Goal: Task Accomplishment & Management: Manage account settings

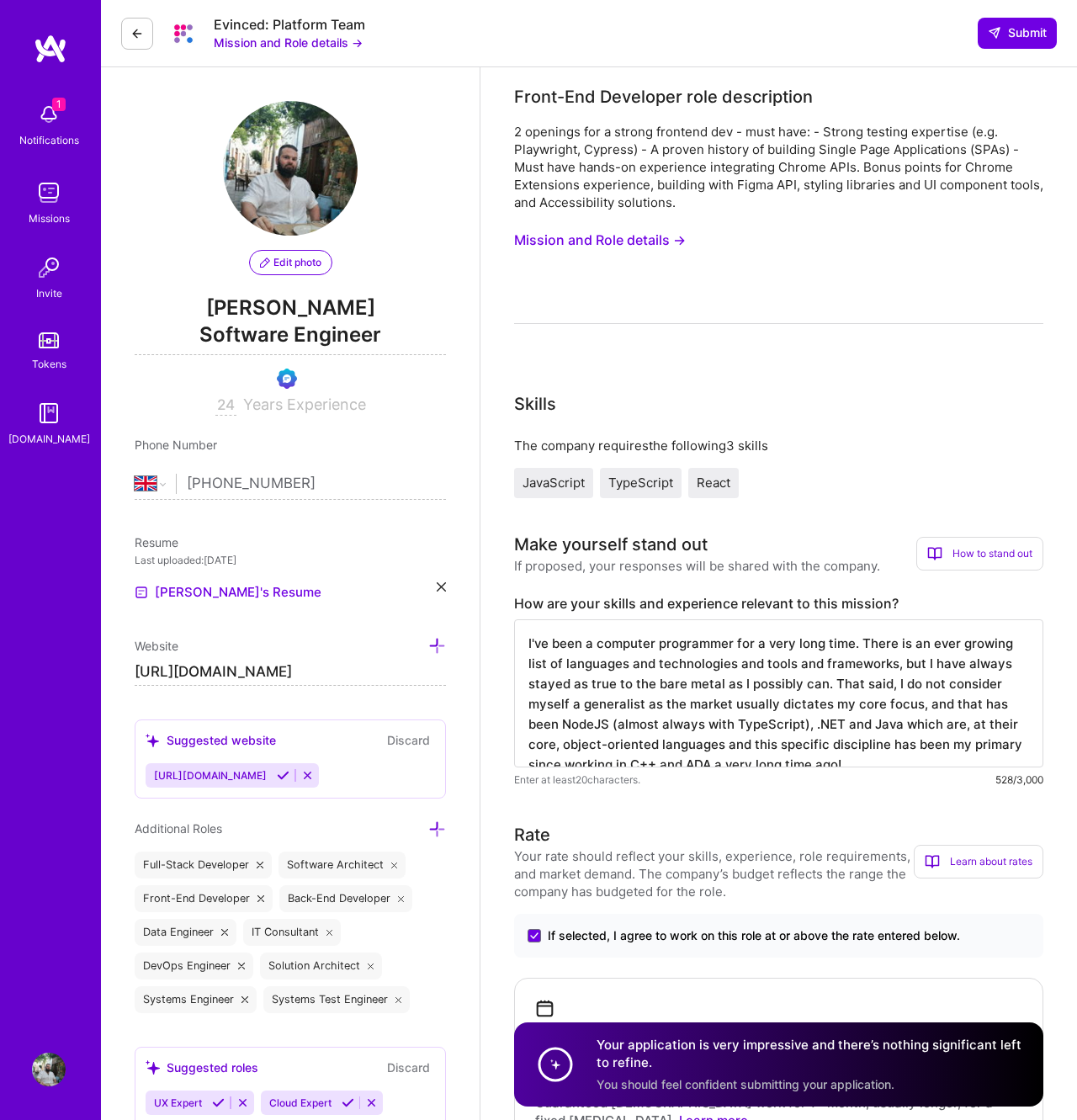
select select "GB"
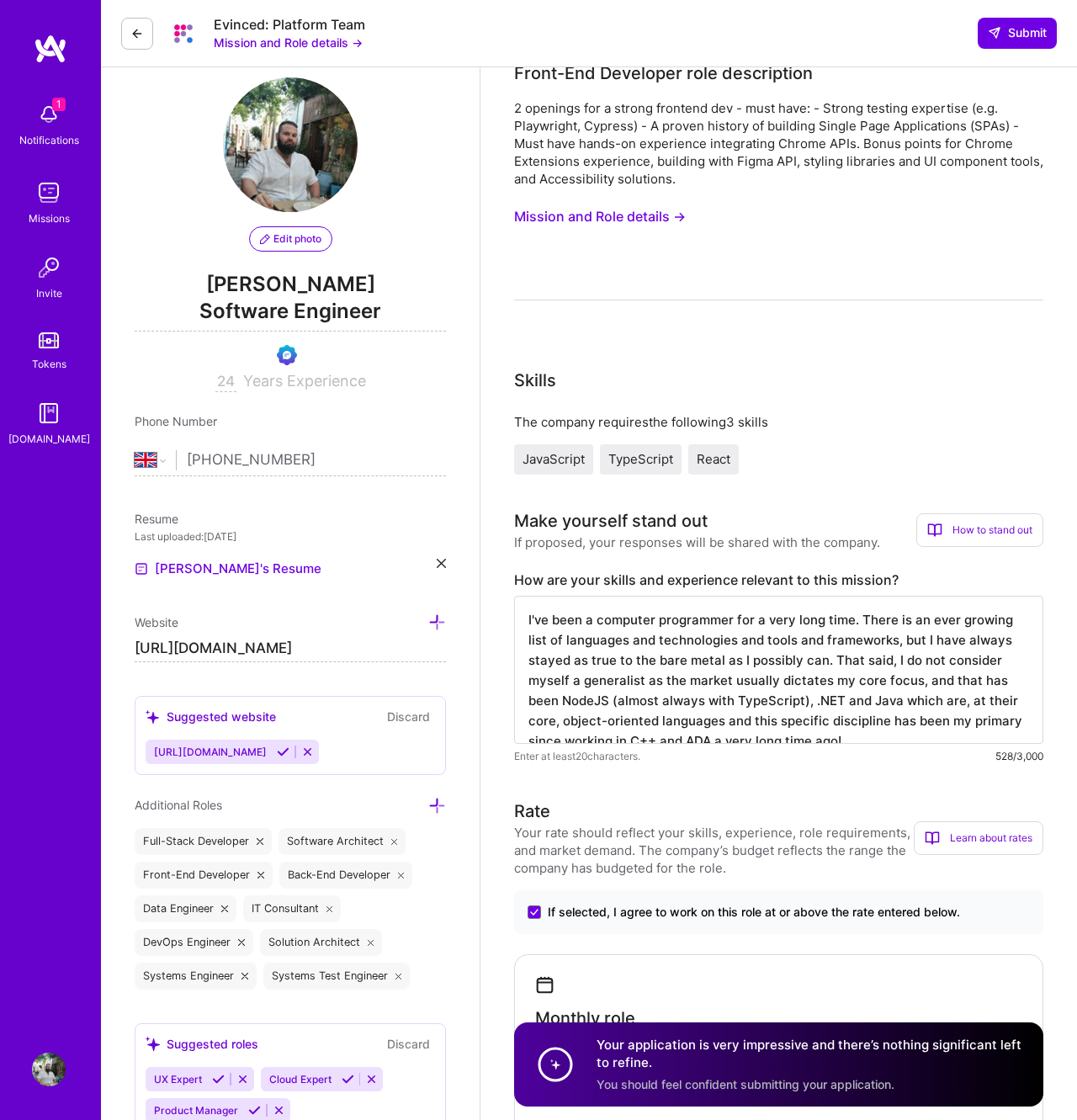
click at [59, 111] on img at bounding box center [48, 114] width 33 height 33
click at [50, 71] on div "1 Notifications Missions Invite Tokens [DOMAIN_NAME]" at bounding box center [51, 531] width 101 height 996
click at [51, 45] on img at bounding box center [50, 49] width 33 height 31
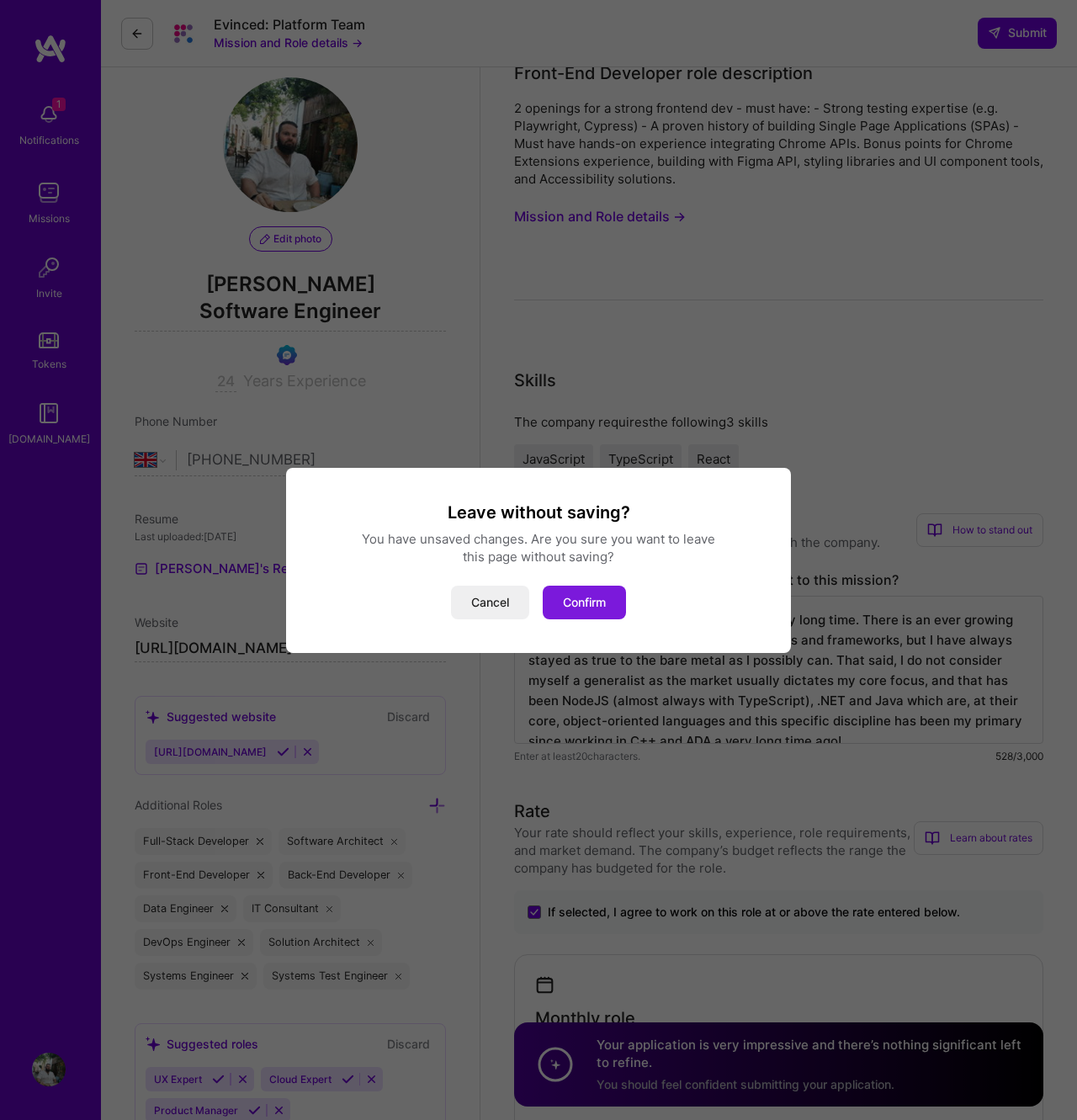
click at [598, 596] on button "Confirm" at bounding box center [584, 602] width 83 height 33
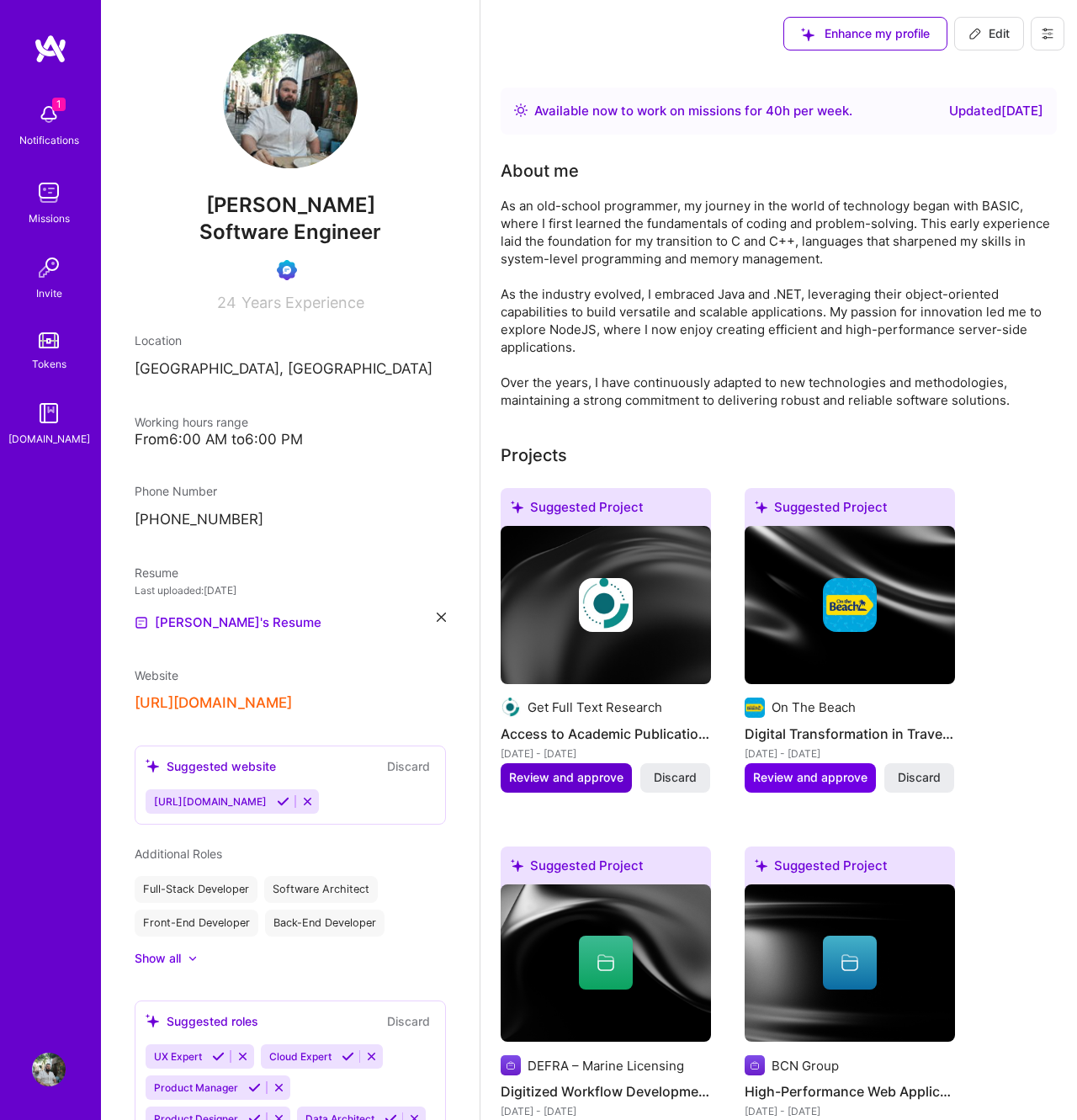
click at [571, 788] on button "Review and approve" at bounding box center [566, 778] width 131 height 29
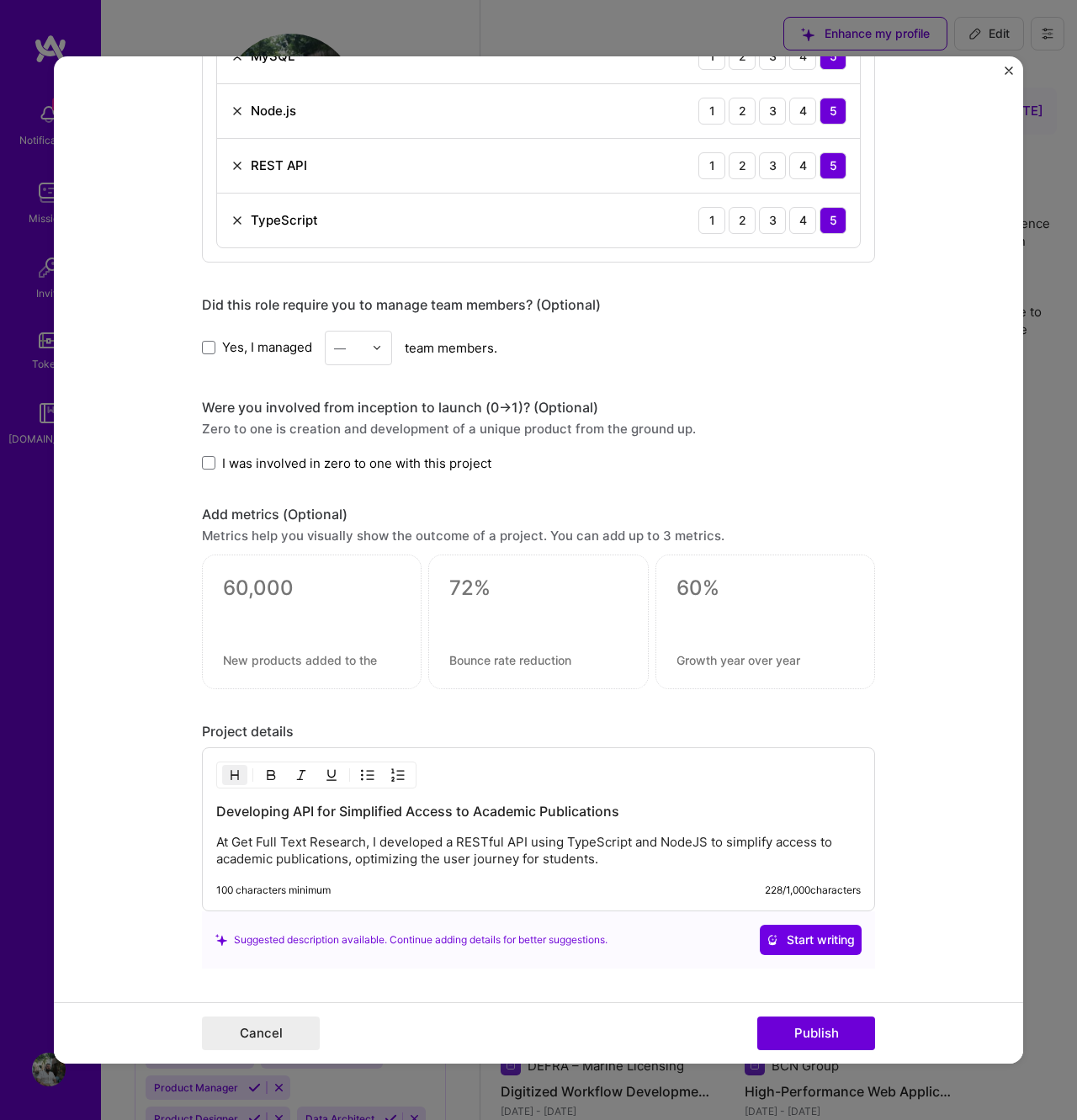
scroll to position [1365, 0]
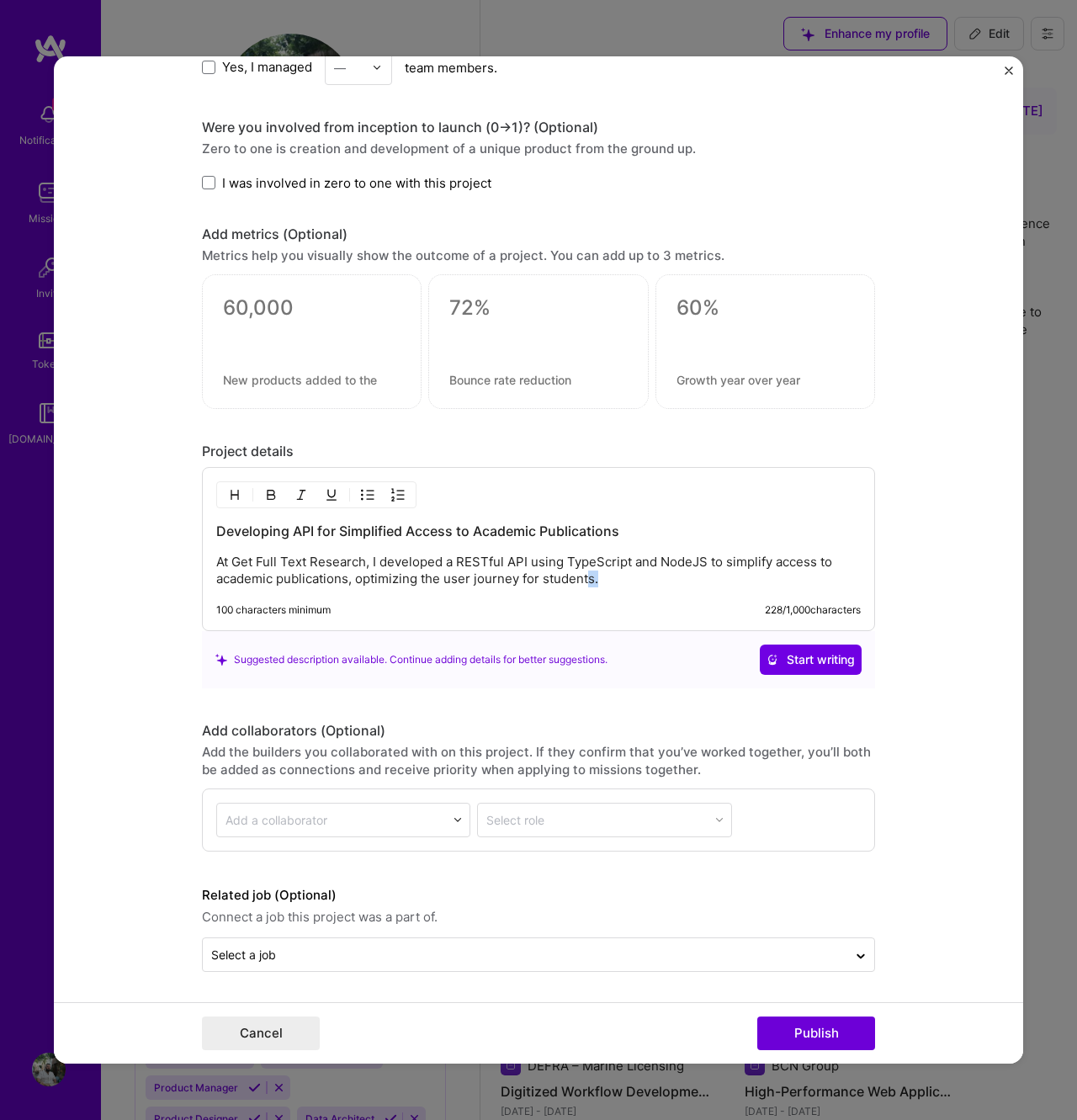
drag, startPoint x: 591, startPoint y: 571, endPoint x: 616, endPoint y: 670, distance: 102.1
click at [616, 670] on div "Project details Developing API for Simplified Access to Academic Publications A…" at bounding box center [538, 565] width 673 height 246
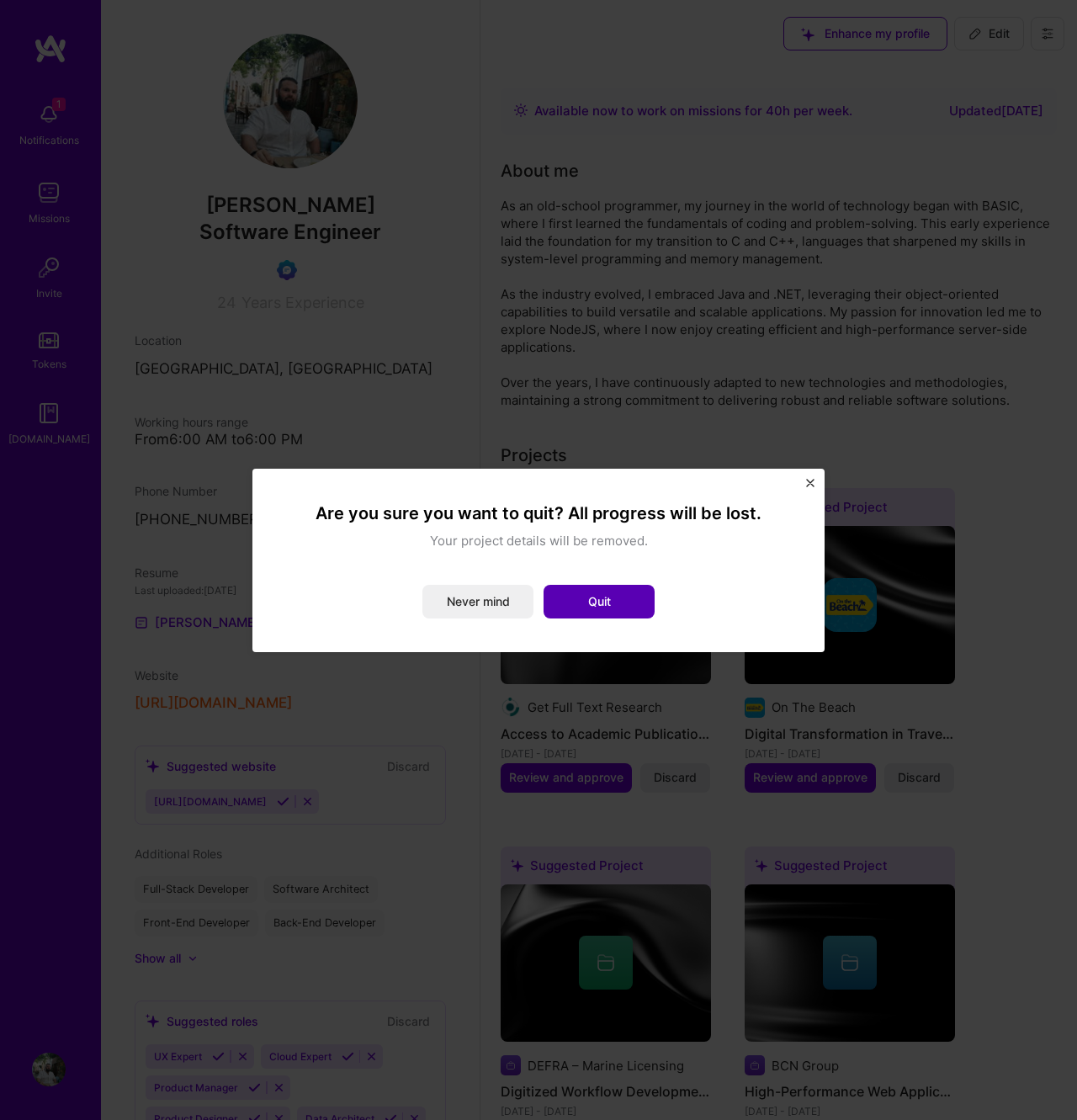
click at [573, 586] on button "Quit" at bounding box center [599, 601] width 111 height 33
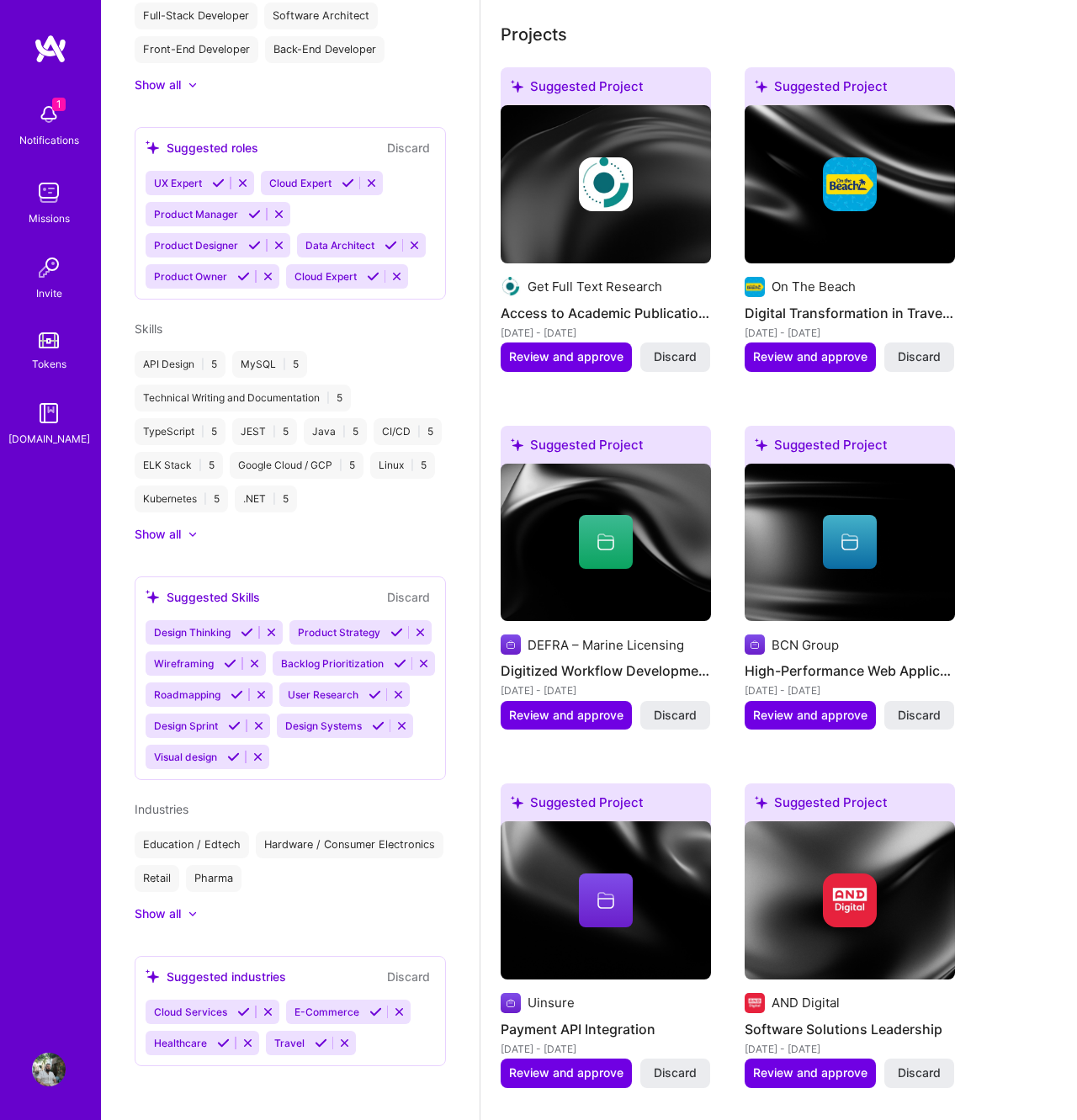
scroll to position [0, 0]
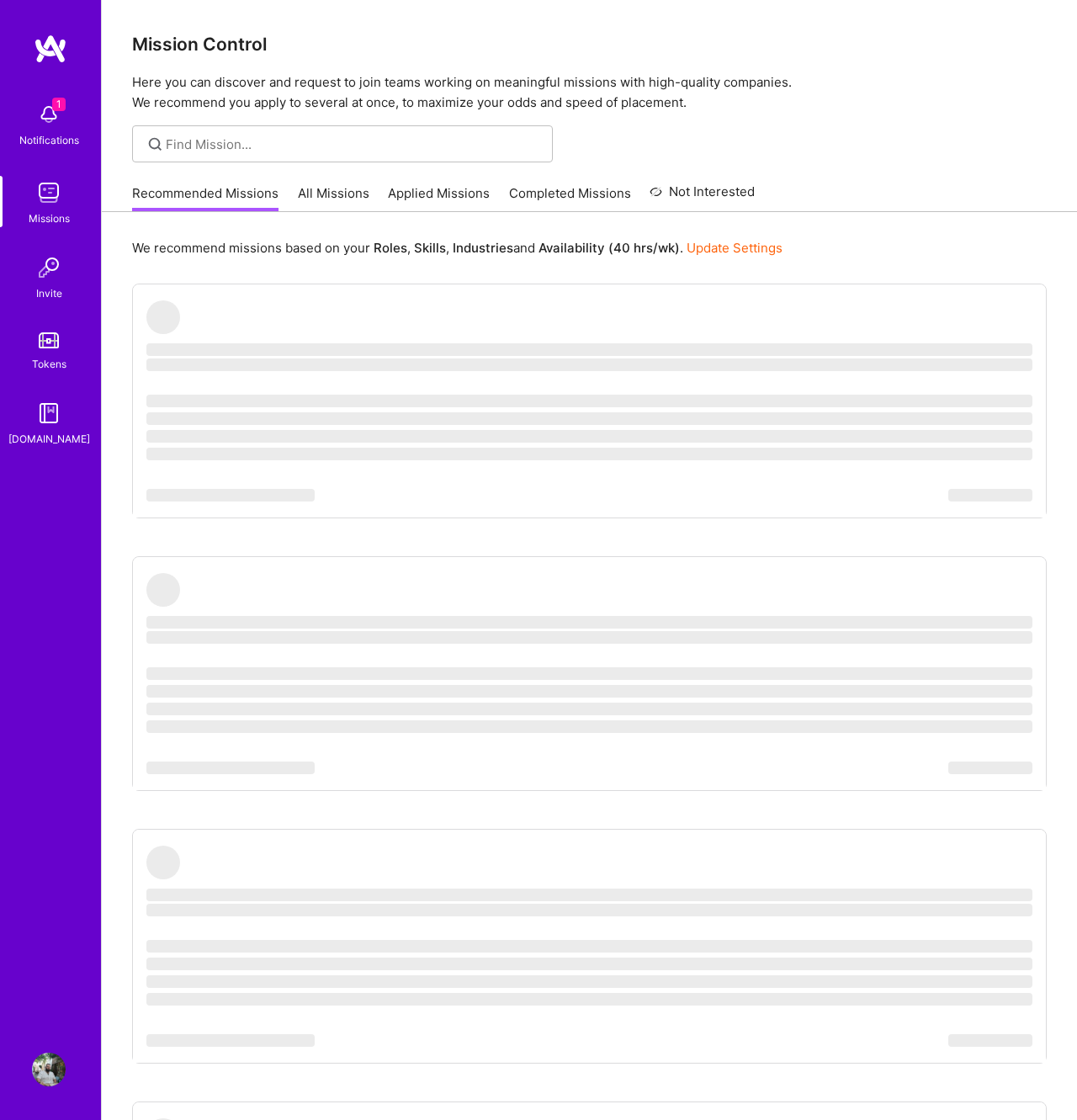
click at [907, 146] on div at bounding box center [589, 143] width 976 height 37
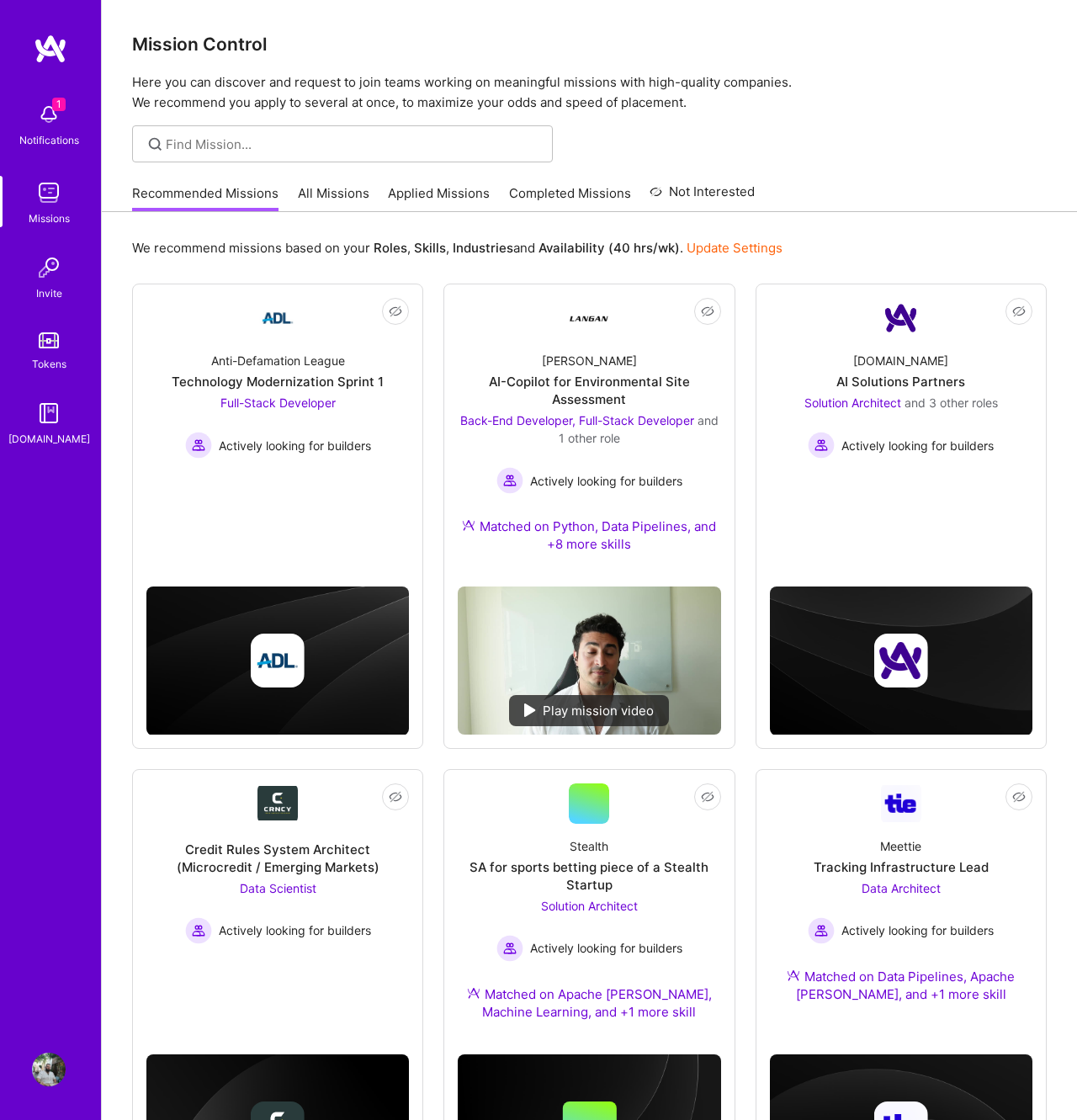
click at [54, 47] on img at bounding box center [50, 49] width 33 height 31
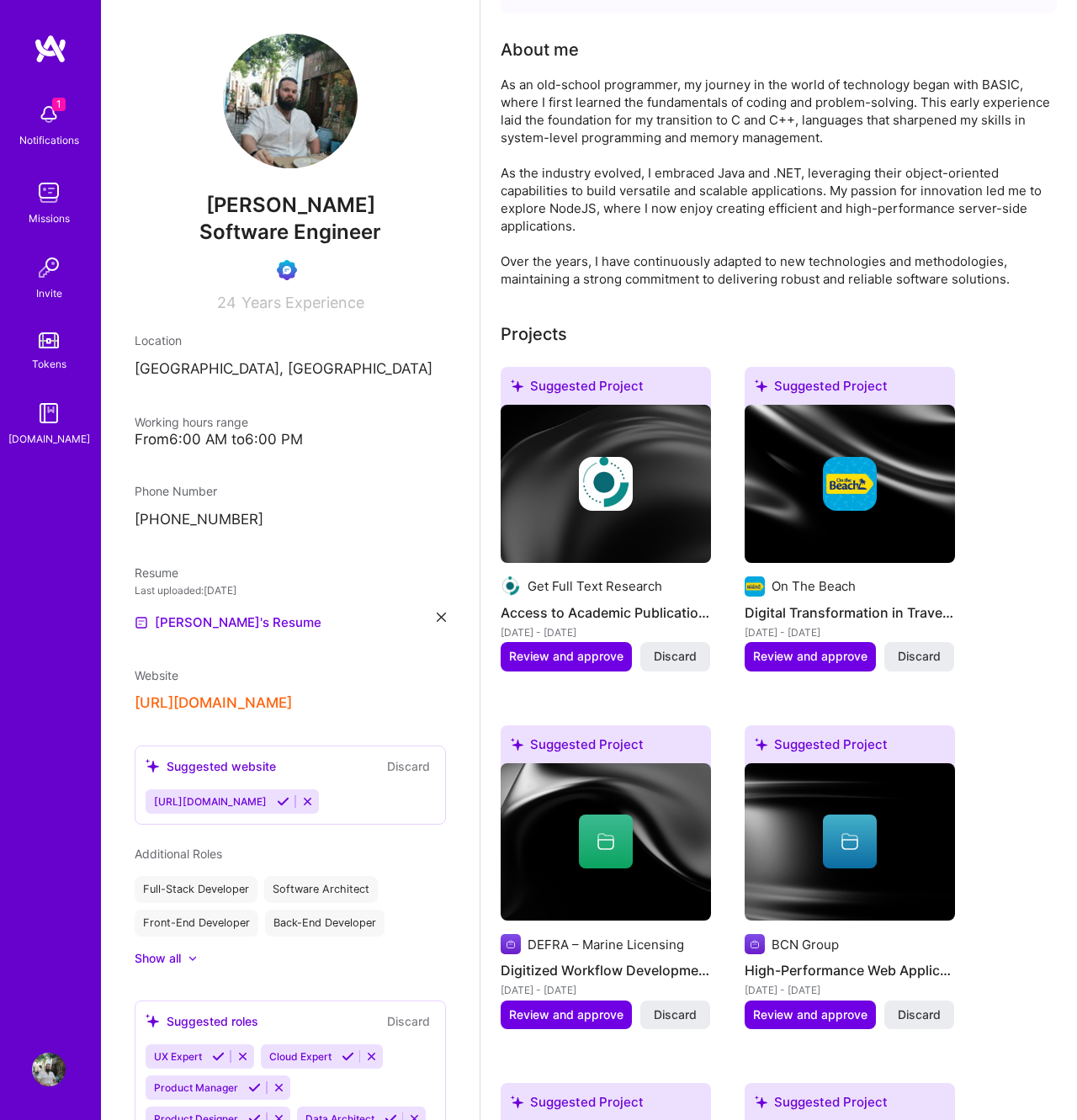
scroll to position [122, 0]
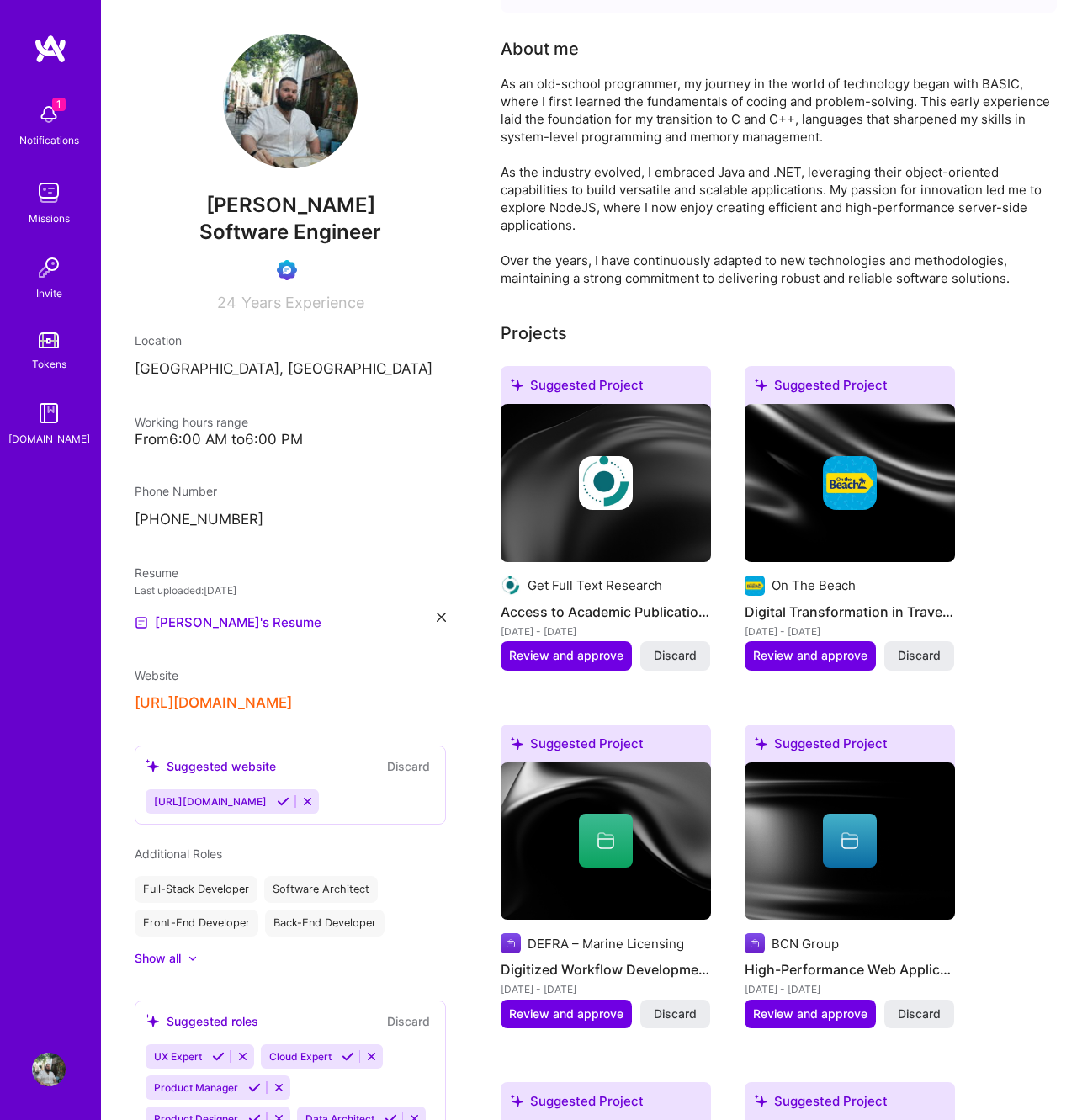
click at [608, 472] on img at bounding box center [605, 483] width 54 height 54
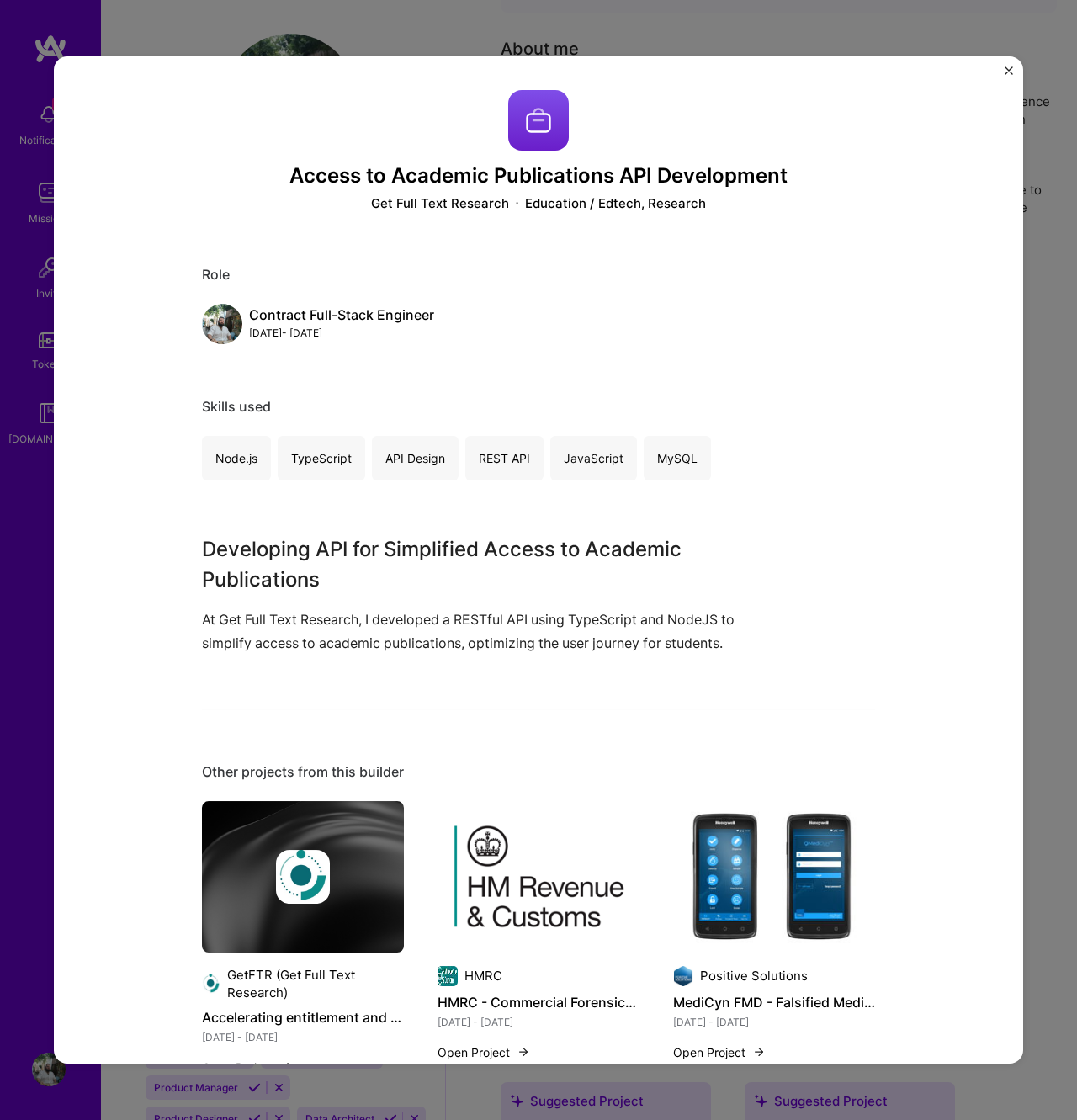
scroll to position [395, 0]
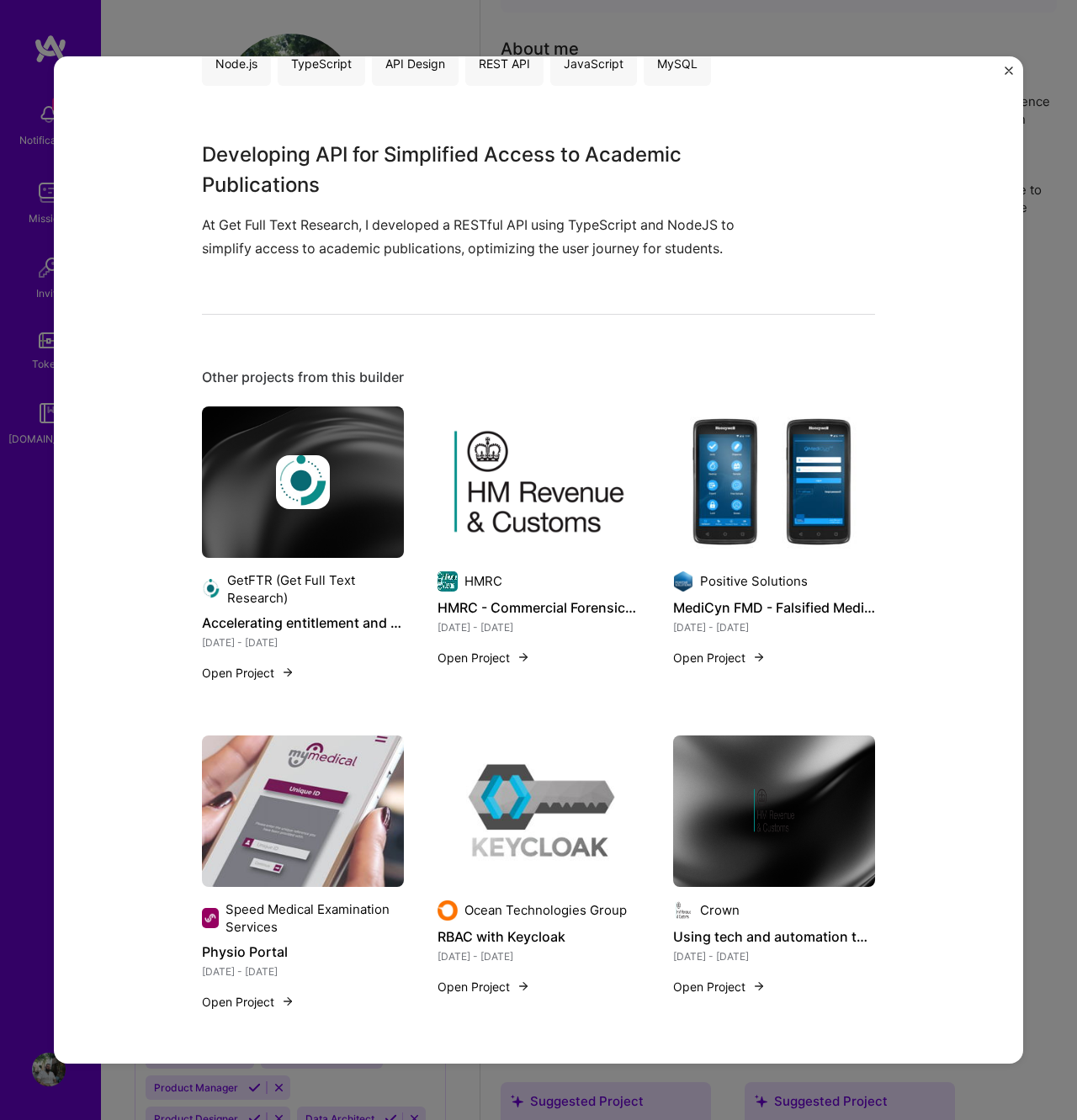
click at [320, 464] on img at bounding box center [303, 482] width 54 height 54
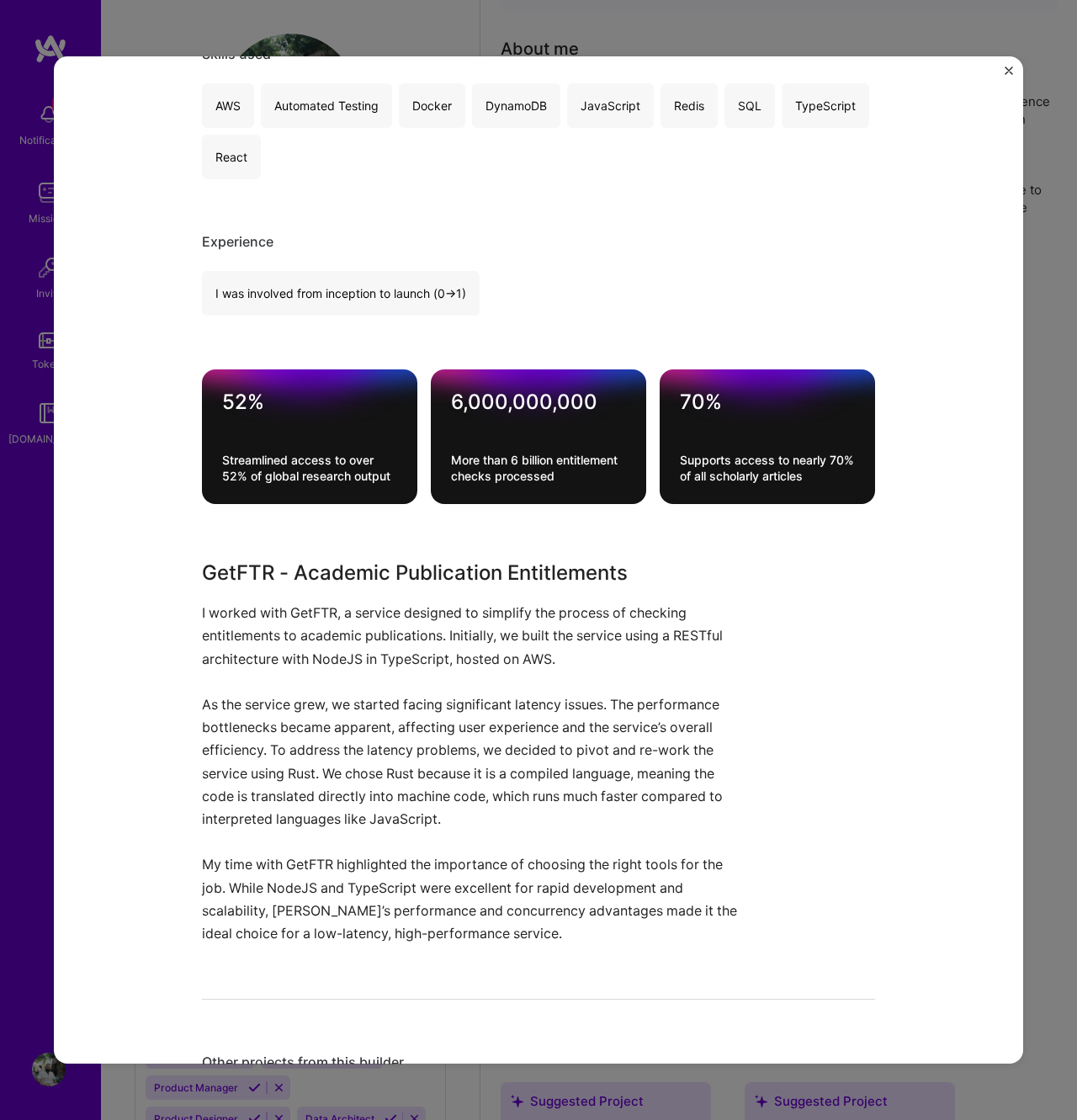
scroll to position [660, 0]
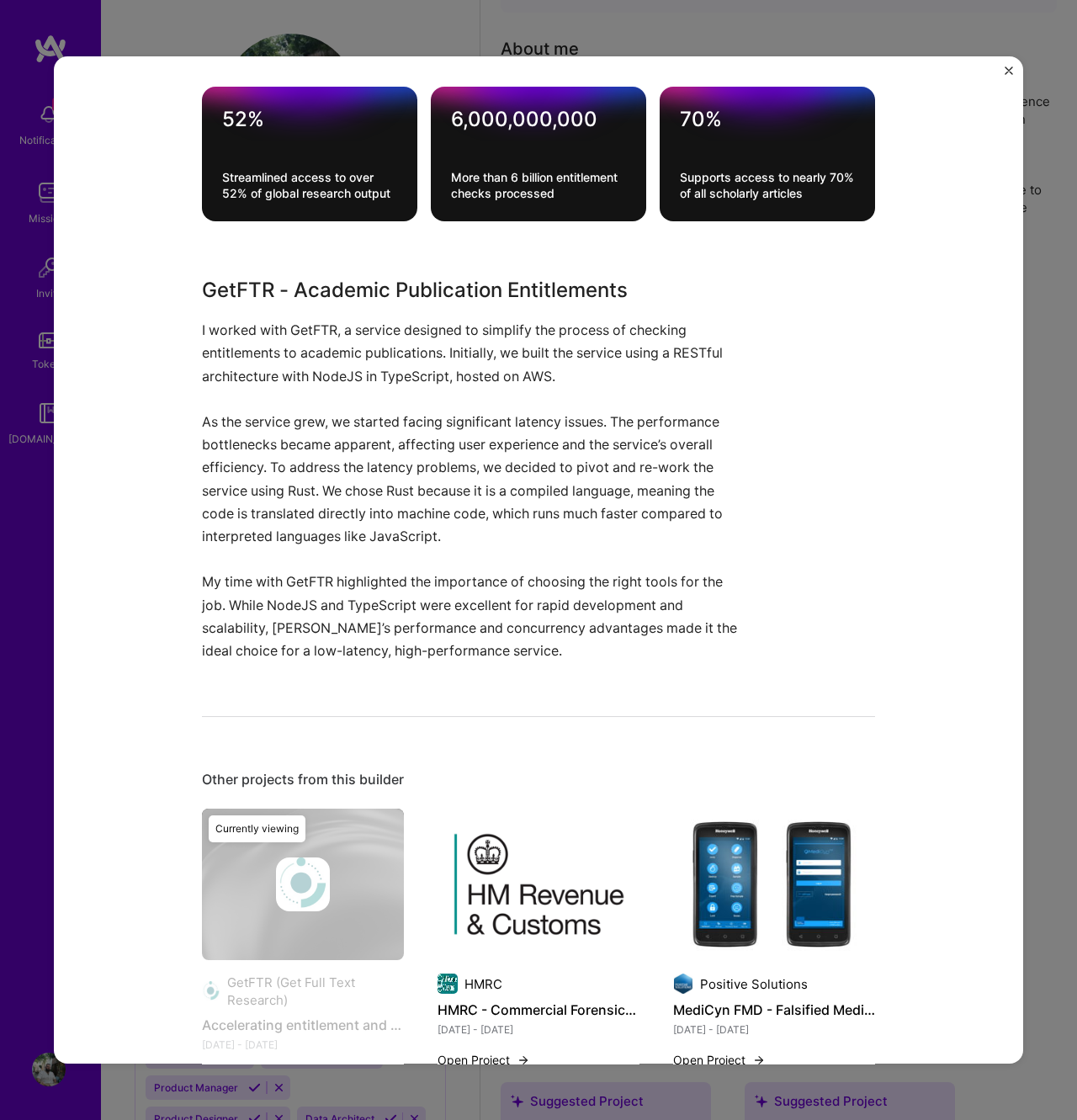
click at [338, 360] on p "I worked with GetFTR, a service designed to simplify the process of checking en…" at bounding box center [475, 353] width 547 height 69
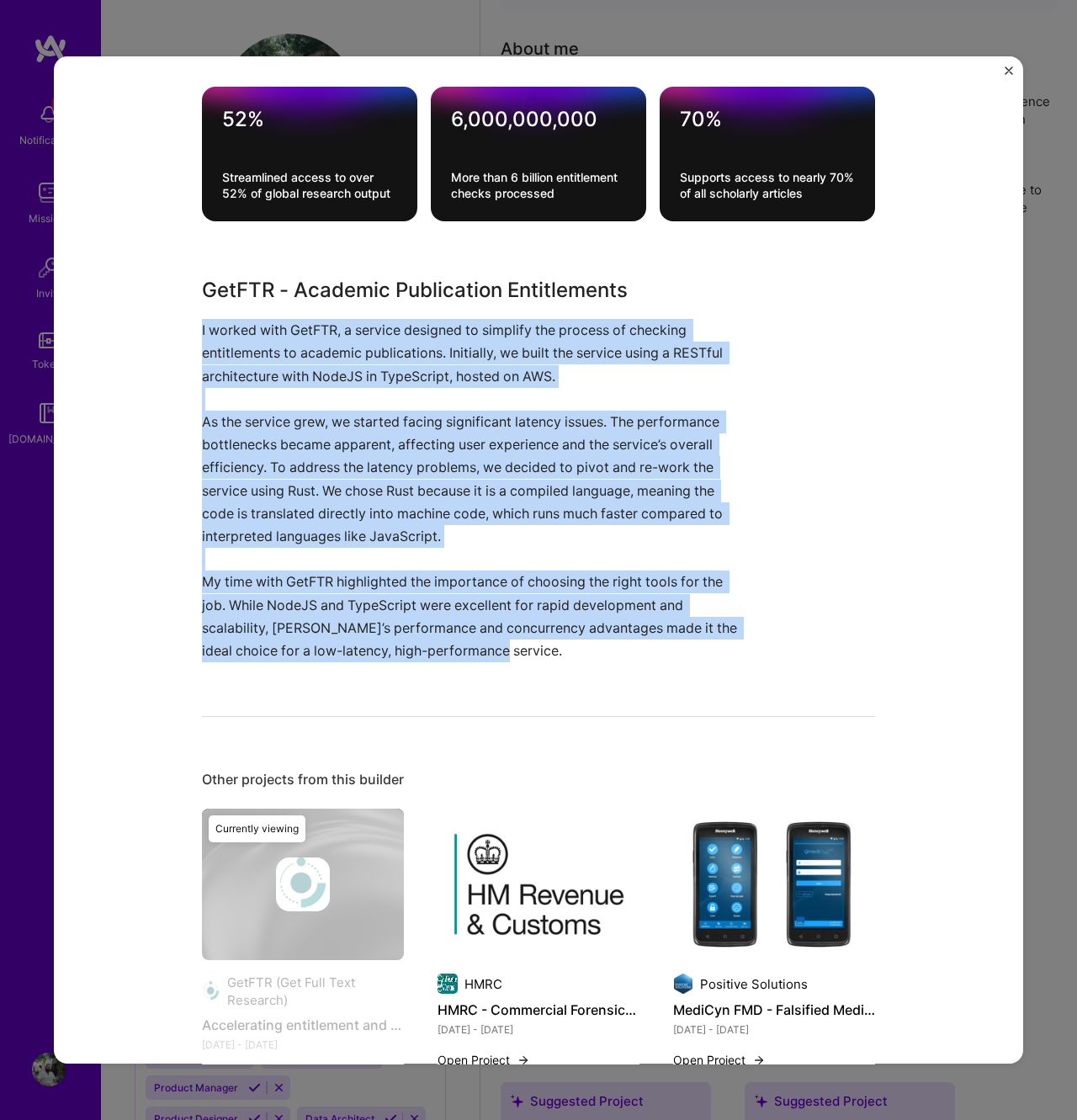
drag, startPoint x: 200, startPoint y: 333, endPoint x: 641, endPoint y: 649, distance: 542.5
click at [641, 649] on div "Accelerating entitlement and access to academic journals and publications GetFT…" at bounding box center [538, 560] width 970 height 1008
copy div "I worked with GetFTR, a service designed to simplify the process of checking en…"
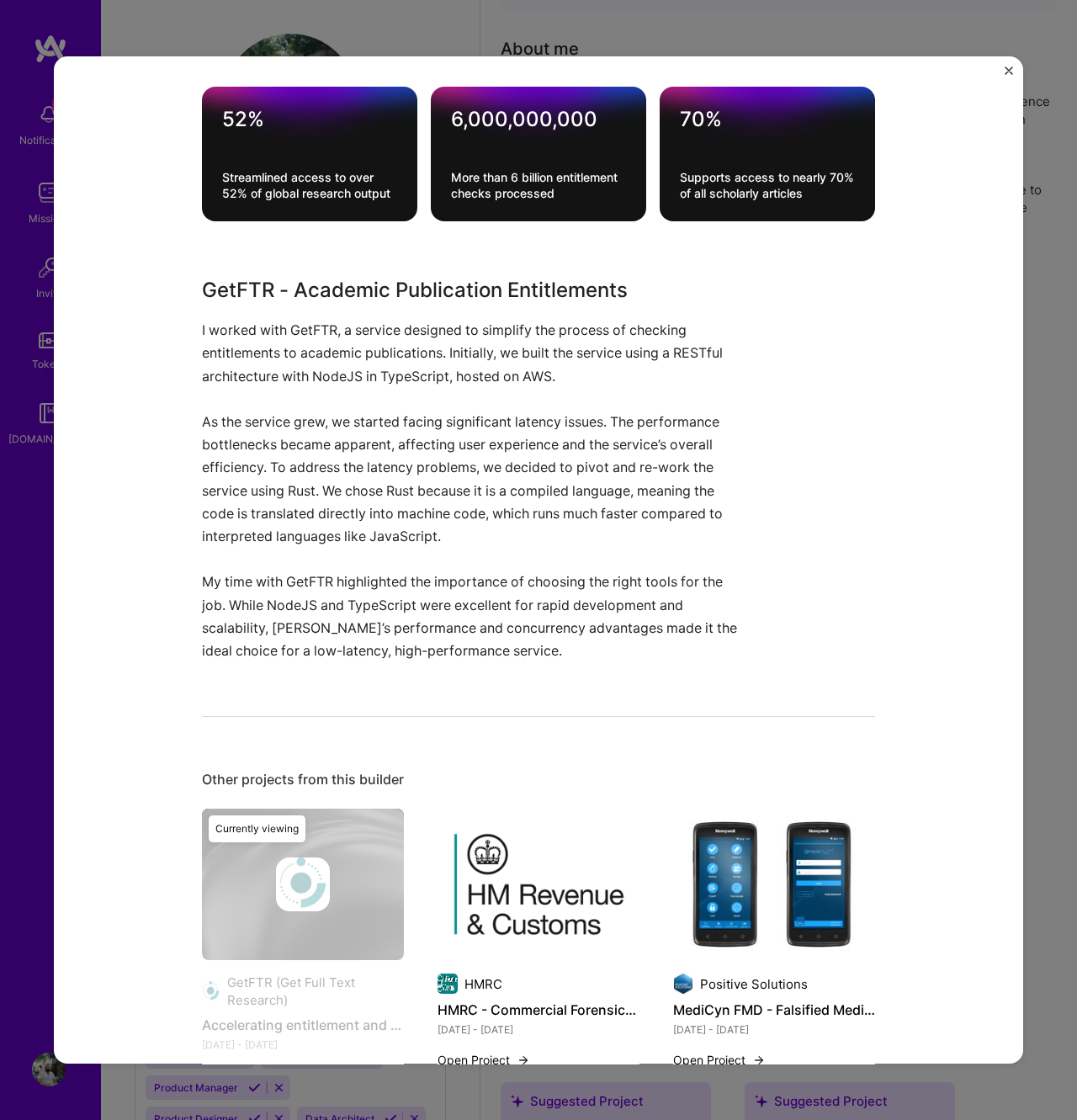
click at [880, 453] on div "Accelerating entitlement and access to academic journals and publications GetFT…" at bounding box center [538, 560] width 970 height 1008
